Goal: Check status: Check status

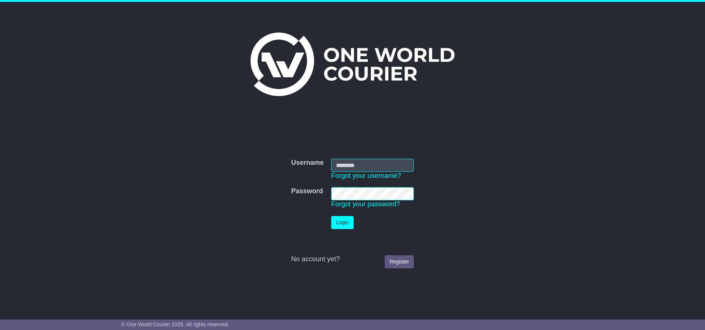
type input "******"
click at [341, 226] on button "Login" at bounding box center [342, 222] width 22 height 13
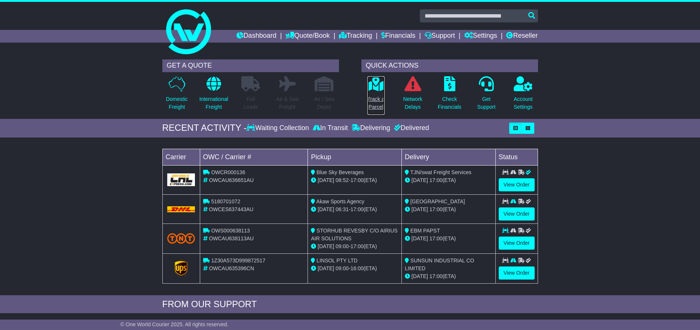
click at [375, 90] on icon at bounding box center [375, 83] width 17 height 15
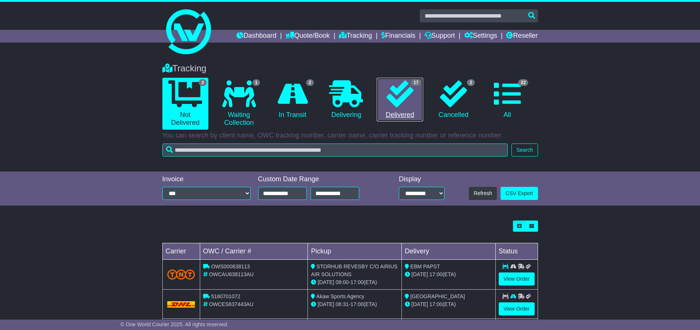
click at [386, 100] on icon at bounding box center [399, 93] width 27 height 27
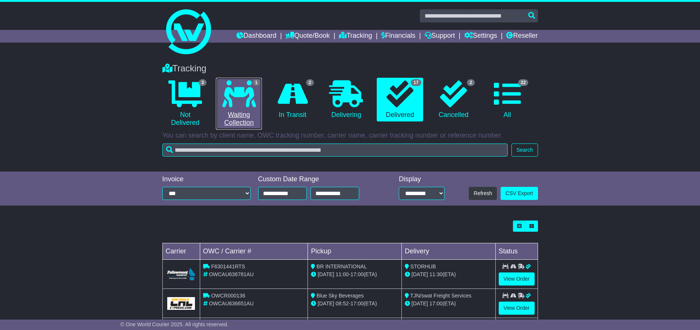
click at [241, 120] on link "1 Waiting Collection" at bounding box center [239, 104] width 46 height 52
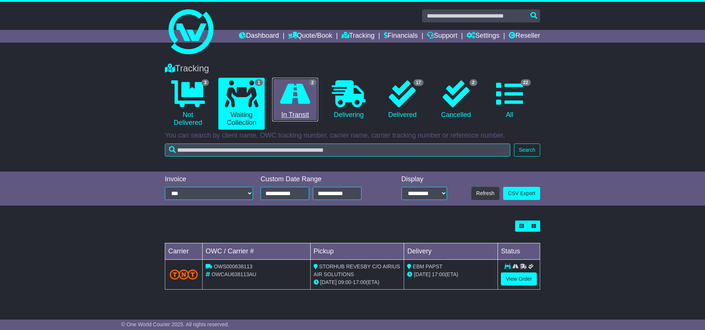
click at [293, 110] on link "2 In Transit" at bounding box center [295, 100] width 46 height 44
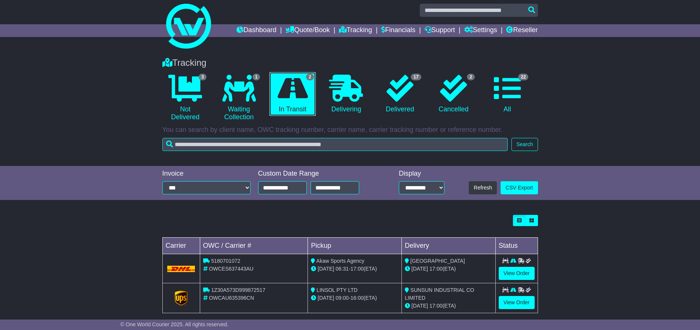
scroll to position [15, 0]
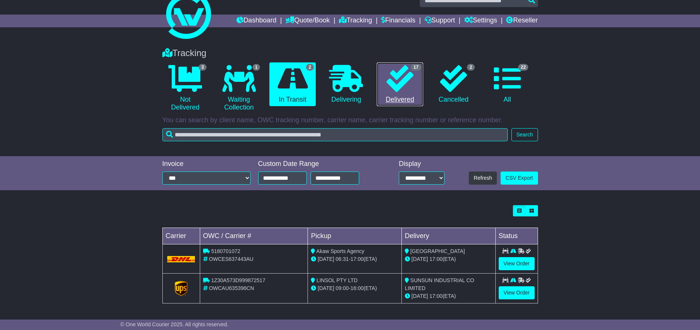
click at [383, 90] on link "17 Delivered" at bounding box center [400, 84] width 46 height 44
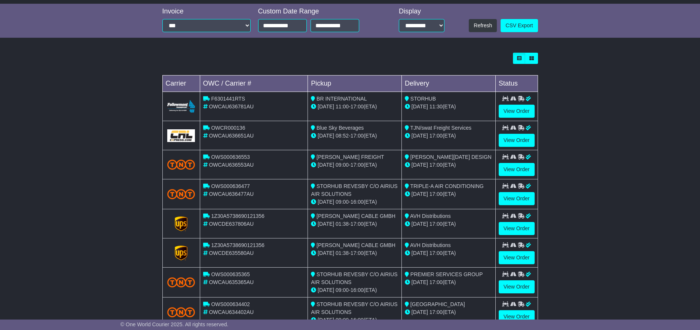
scroll to position [224, 0]
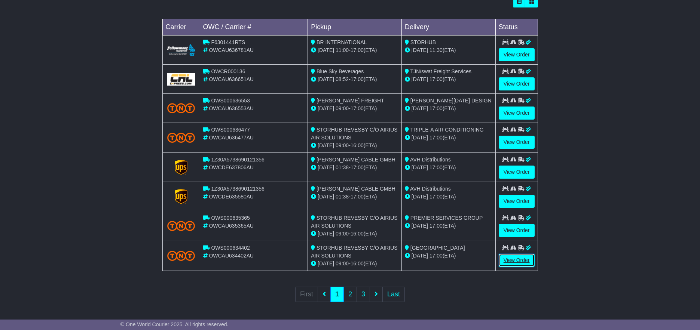
click at [508, 258] on link "View Order" at bounding box center [516, 260] width 36 height 13
